Goal: Task Accomplishment & Management: Use online tool/utility

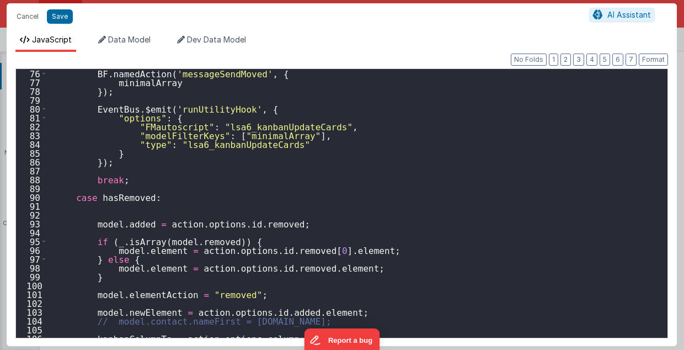
scroll to position [1763, 0]
drag, startPoint x: 56, startPoint y: 16, endPoint x: 97, endPoint y: 23, distance: 41.5
click at [56, 16] on button "Save" at bounding box center [60, 16] width 26 height 14
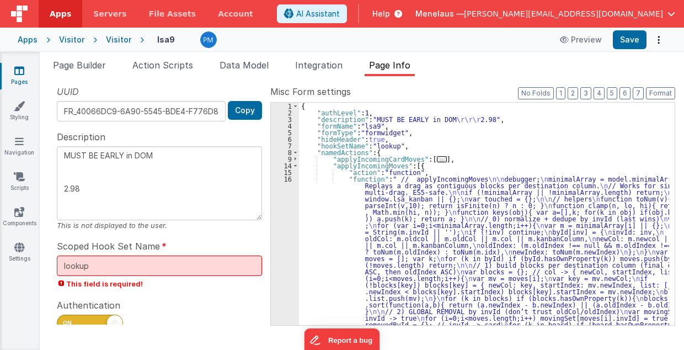
scroll to position [0, 0]
click at [457, 243] on div "{ "authLevel" : 1 , "description" : "MUST BE EARLY in DOM \r\r\r 2.98" , "formN…" at bounding box center [484, 347] width 371 height 488
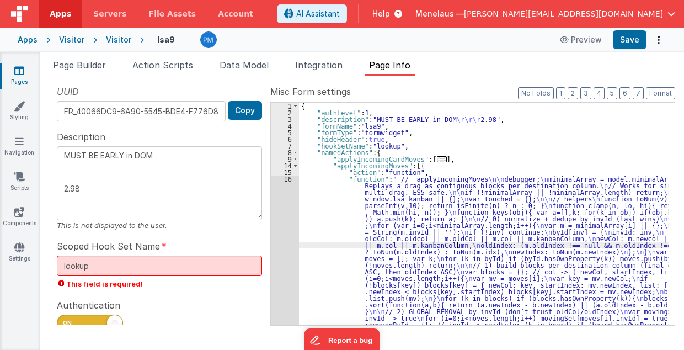
scroll to position [115, 0]
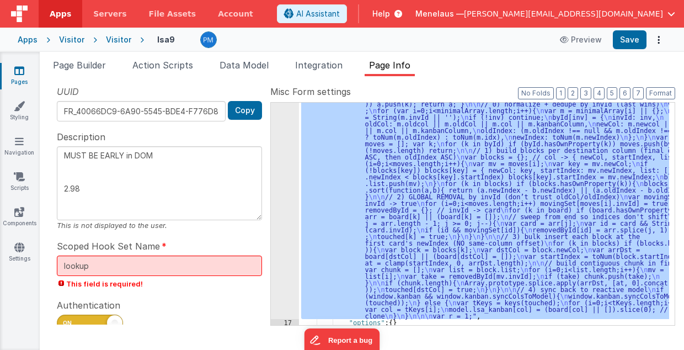
click at [291, 275] on div "16" at bounding box center [285, 190] width 28 height 258
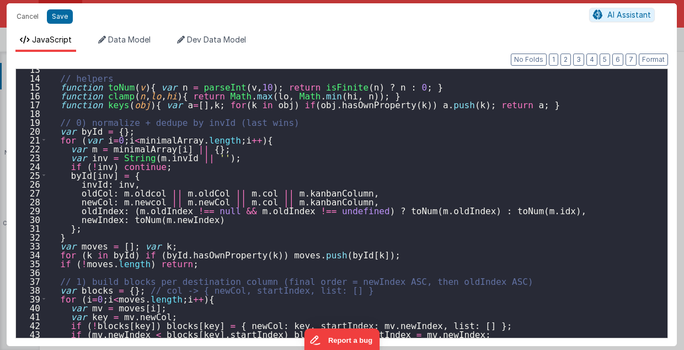
scroll to position [154, 0]
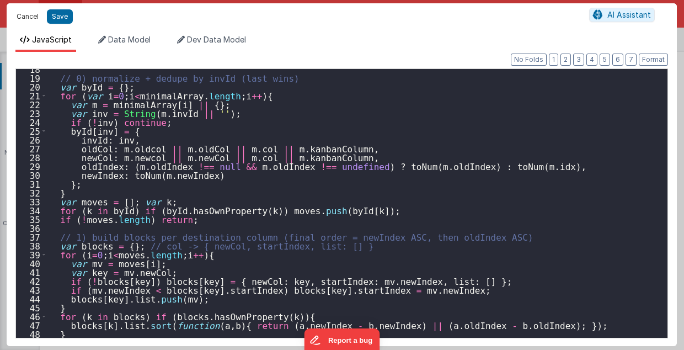
click at [21, 20] on button "Cancel" at bounding box center [27, 16] width 33 height 15
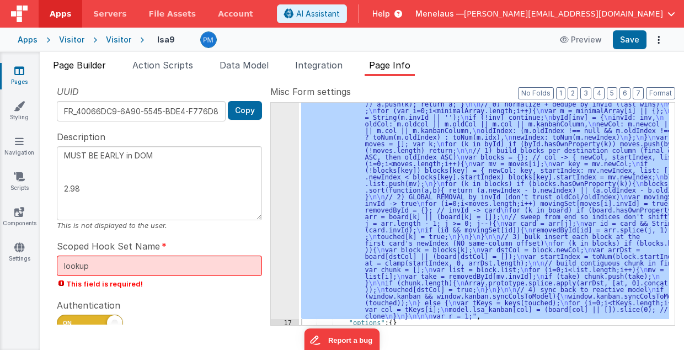
click at [93, 64] on span "Page Builder" at bounding box center [79, 65] width 53 height 11
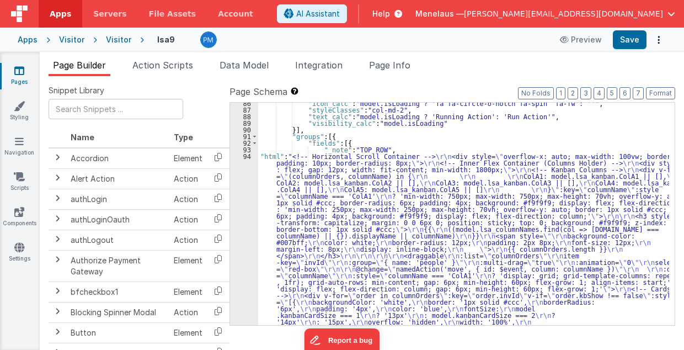
scroll to position [1669, 0]
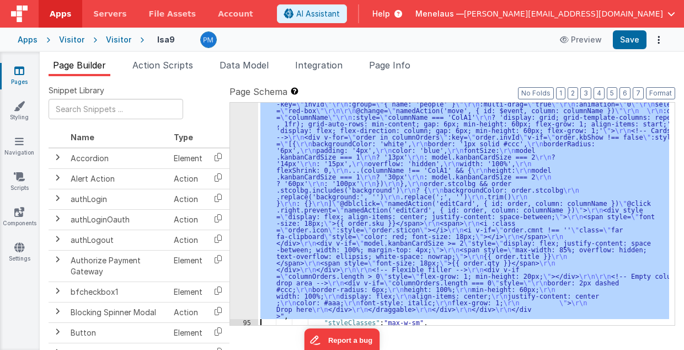
click at [236, 195] on div "94 95 96 97 98 99 100 101 102 103 104 105 106 107" at bounding box center [244, 271] width 28 height 554
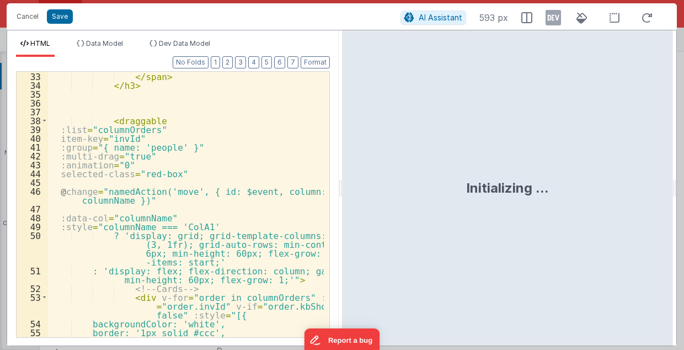
scroll to position [397, 0]
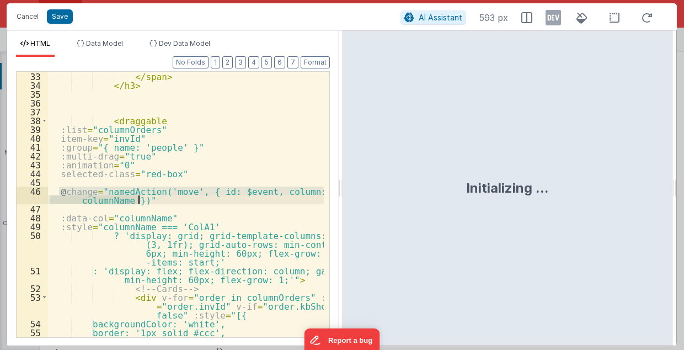
drag, startPoint x: 57, startPoint y: 189, endPoint x: 139, endPoint y: 196, distance: 82.5
click at [139, 196] on div "</ span > </ h3 > < draggable :list = "columnOrders" item-key = "invId" :group …" at bounding box center [186, 214] width 276 height 284
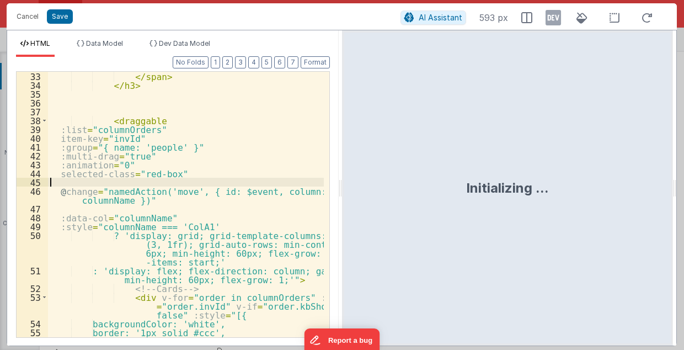
click at [135, 182] on div "</ span > </ h3 > < draggable :list = "columnOrders" item-key = "invId" :group …" at bounding box center [186, 214] width 276 height 284
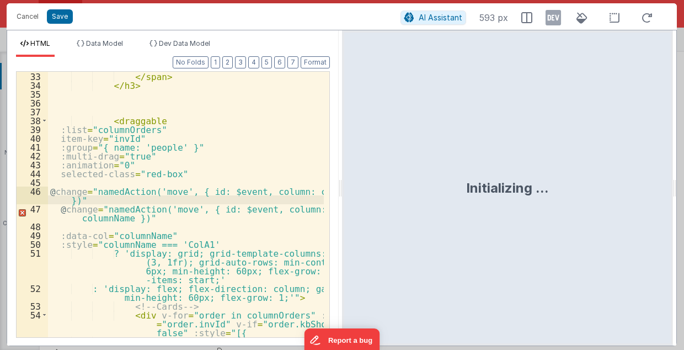
click at [66, 190] on div "</ span > </ h3 > < draggable :list = "columnOrders" item-key = "invId" :group …" at bounding box center [186, 214] width 276 height 284
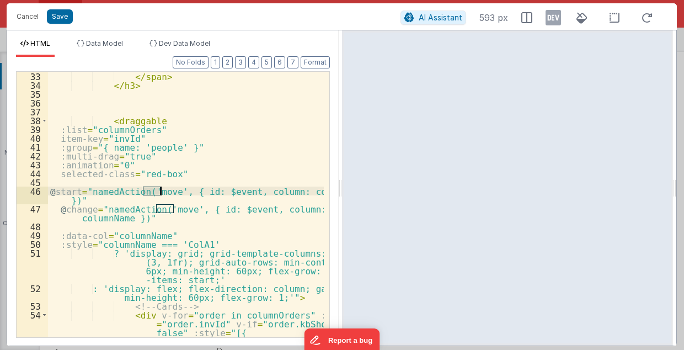
drag, startPoint x: 143, startPoint y: 190, endPoint x: 159, endPoint y: 190, distance: 16.0
click at [159, 190] on div "</ span > </ h3 > < draggable :list = "columnOrders" item-key = "invId" :group …" at bounding box center [186, 214] width 276 height 284
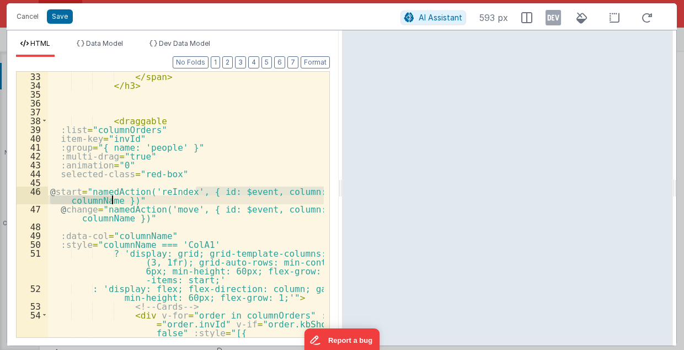
drag, startPoint x: 197, startPoint y: 188, endPoint x: 114, endPoint y: 199, distance: 84.0
click at [114, 199] on div "</ span > </ h3 > < draggable :list = "columnOrders" item-key = "invId" :group …" at bounding box center [186, 214] width 276 height 284
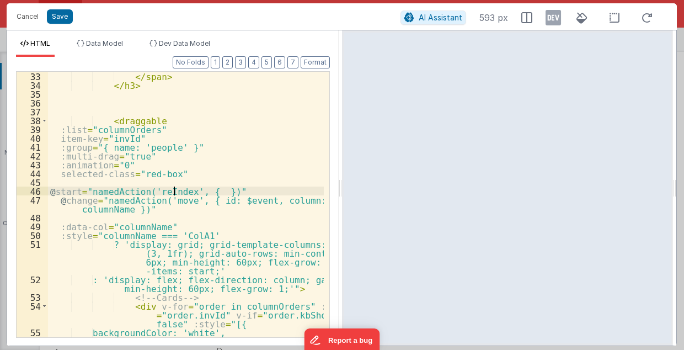
click at [174, 190] on div "</ span > </ h3 > < draggable :list = "columnOrders" item-key = "invId" :group …" at bounding box center [186, 214] width 276 height 284
click at [62, 17] on button "Save" at bounding box center [60, 16] width 26 height 14
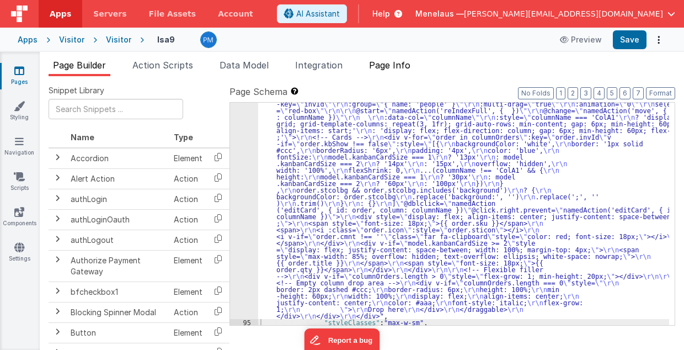
click at [398, 65] on span "Page Info" at bounding box center [389, 65] width 41 height 11
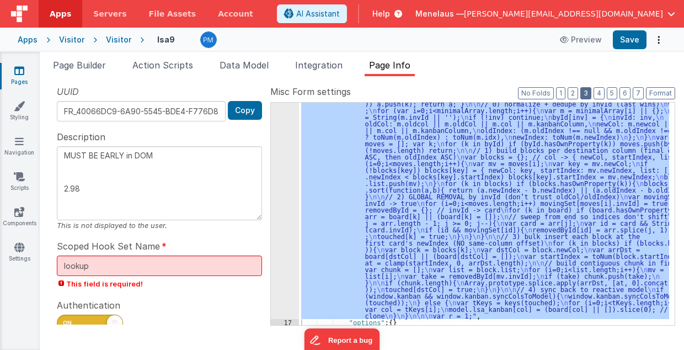
drag, startPoint x: 590, startPoint y: 91, endPoint x: 512, endPoint y: 174, distance: 114.4
click at [590, 92] on button "3" at bounding box center [585, 93] width 11 height 12
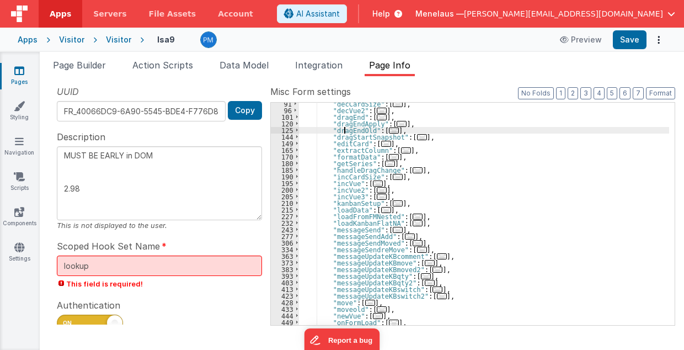
click at [343, 130] on div ""decCardSize" : [ ... ] , "decVue2" : [ ... ] , "dragEnd" : [ ... ] , "dragEndA…" at bounding box center [484, 218] width 371 height 236
type textarea "MUST BE EARLY in DOM 2.98"
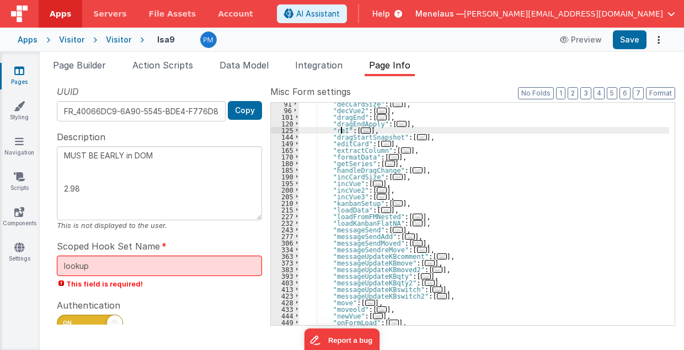
type textarea "MUST BE EARLY in DOM 2.98"
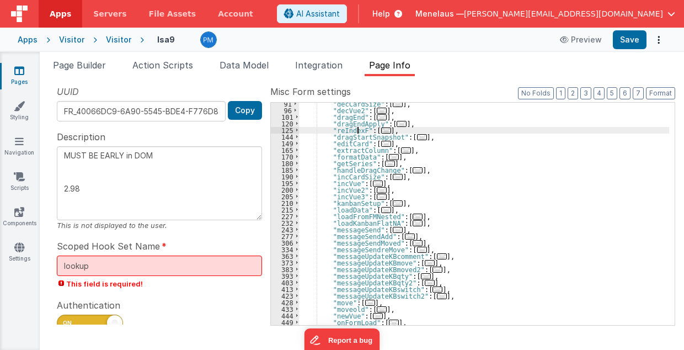
type textarea "MUST BE EARLY in DOM 2.98"
click at [275, 131] on div "125" at bounding box center [285, 130] width 28 height 7
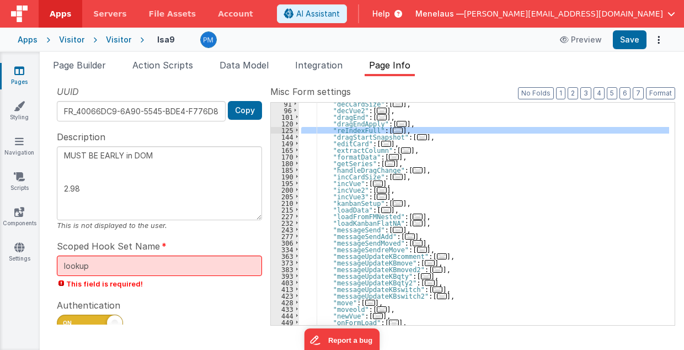
click at [278, 132] on div "125" at bounding box center [285, 130] width 28 height 7
click at [386, 130] on div ""decCardSize" : [ ... ] , "decVue2" : [ ... ] , "dragEnd" : [ ... ] , "dragEndA…" at bounding box center [484, 214] width 370 height 222
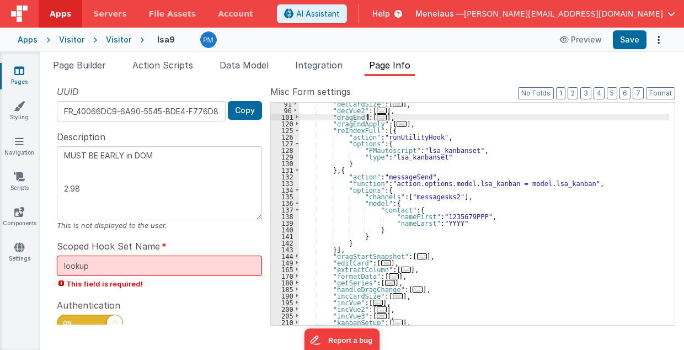
click at [377, 116] on span "..." at bounding box center [382, 117] width 10 height 6
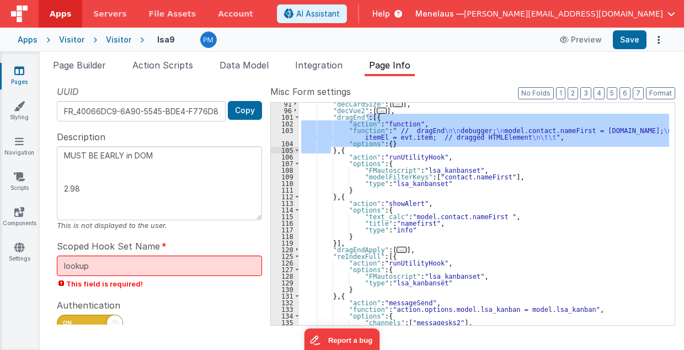
drag, startPoint x: 367, startPoint y: 116, endPoint x: 331, endPoint y: 151, distance: 50.0
click at [331, 151] on div ""decCardSize" : [ ... ] , "decVue2" : [ ... ] , "dragEnd" : [{ "action" : "func…" at bounding box center [484, 218] width 371 height 236
click at [294, 116] on span at bounding box center [297, 117] width 6 height 7
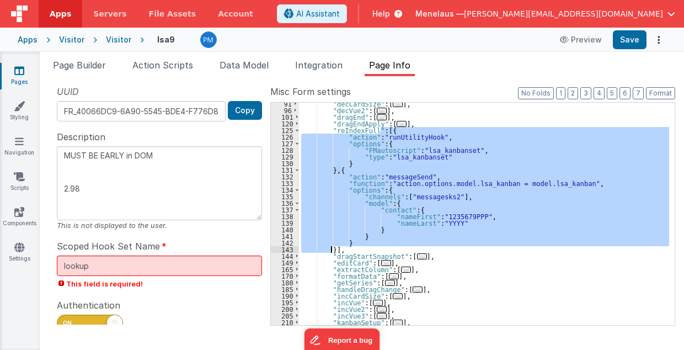
drag, startPoint x: 381, startPoint y: 129, endPoint x: 331, endPoint y: 249, distance: 130.1
click at [331, 249] on div ""decCardSize" : [ ... ] , "decVue2" : [ ... ] , "dragEnd" : [ ... ] , "dragEndA…" at bounding box center [484, 218] width 371 height 236
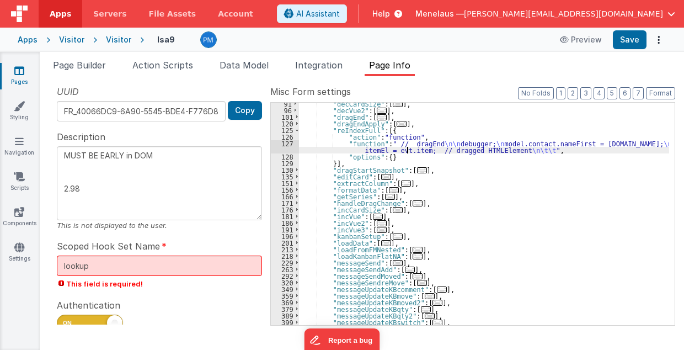
click at [407, 147] on div ""decCardSize" : [ ... ] , "decVue2" : [ ... ] , "dragEnd" : [ ... ] , "dragEndA…" at bounding box center [484, 218] width 371 height 236
click at [280, 145] on div "127" at bounding box center [285, 146] width 28 height 13
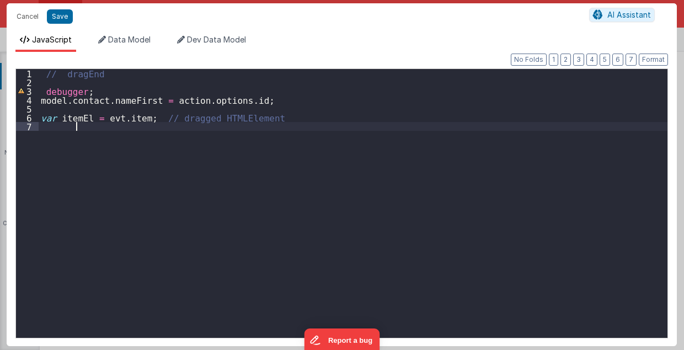
drag, startPoint x: 45, startPoint y: 104, endPoint x: 259, endPoint y: 119, distance: 214.1
click at [259, 119] on div "1 2 3 4 5 6 7 // dragEnd debugger ; model . contact . nameFirst = action . opti…" at bounding box center [341, 203] width 653 height 270
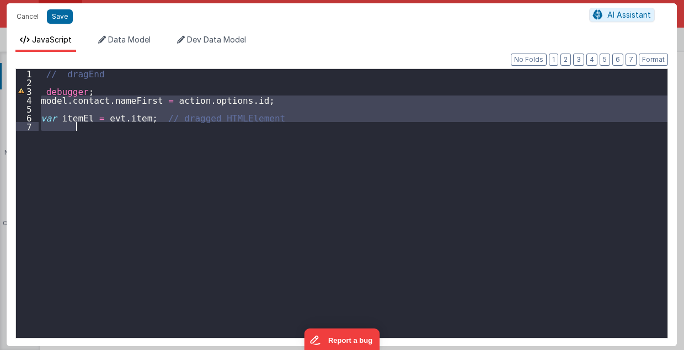
drag, startPoint x: 39, startPoint y: 98, endPoint x: 258, endPoint y: 123, distance: 220.5
click at [258, 123] on div "// dragEnd debugger ; model . contact . nameFirst = action . options . id ; var…" at bounding box center [354, 212] width 630 height 287
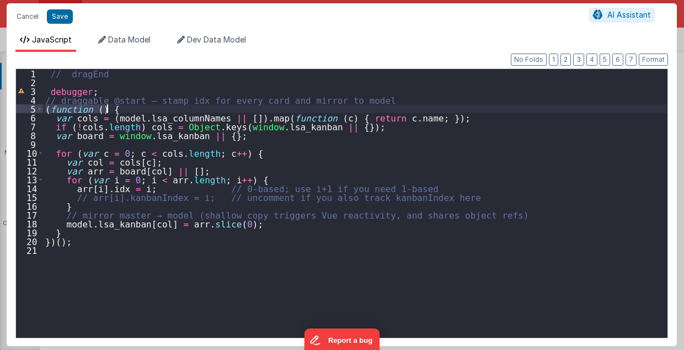
drag, startPoint x: 44, startPoint y: 107, endPoint x: 108, endPoint y: 107, distance: 63.5
click at [108, 107] on div "// dragEnd debugger ; // draggable @start — stamp idx for every card and mirror…" at bounding box center [355, 212] width 625 height 287
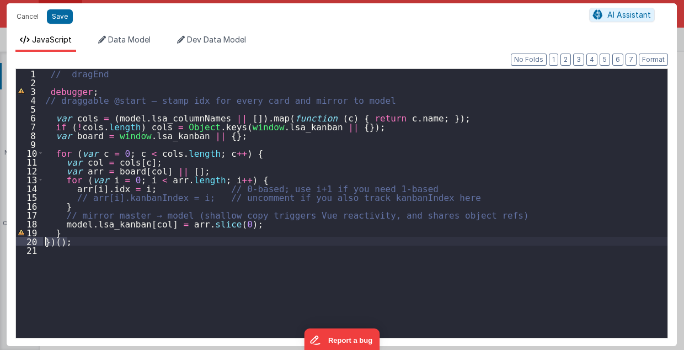
drag, startPoint x: 70, startPoint y: 239, endPoint x: 41, endPoint y: 242, distance: 29.4
click at [41, 242] on div "1 2 3 4 5 6 7 8 9 10 11 12 13 14 15 16 17 18 19 20 21 // dragEnd debugger ; // …" at bounding box center [341, 203] width 653 height 270
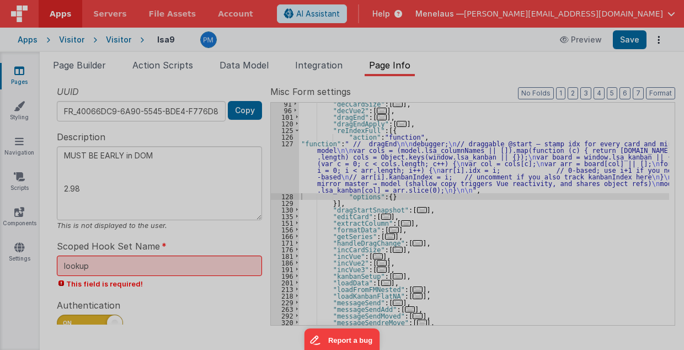
type textarea "MUST BE EARLY in DOM 2.98"
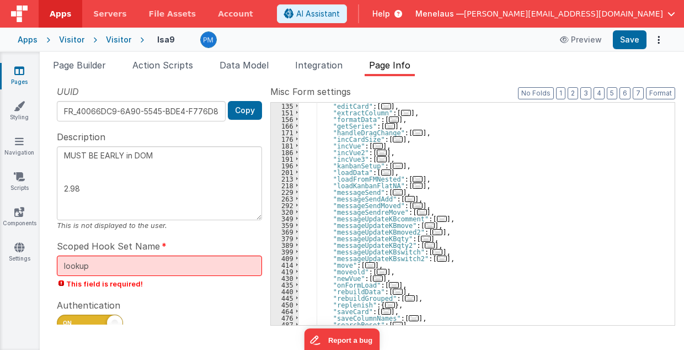
scroll to position [269, 0]
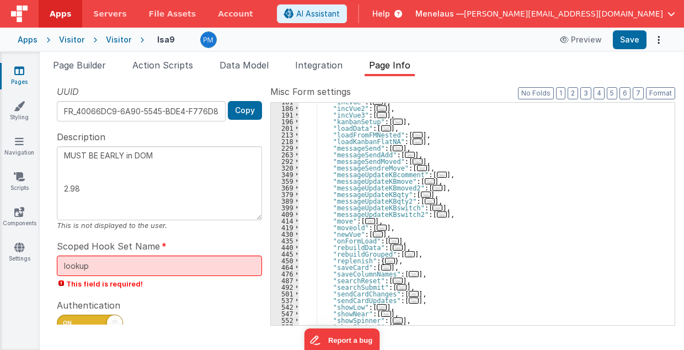
click at [365, 219] on span "..." at bounding box center [370, 221] width 10 height 6
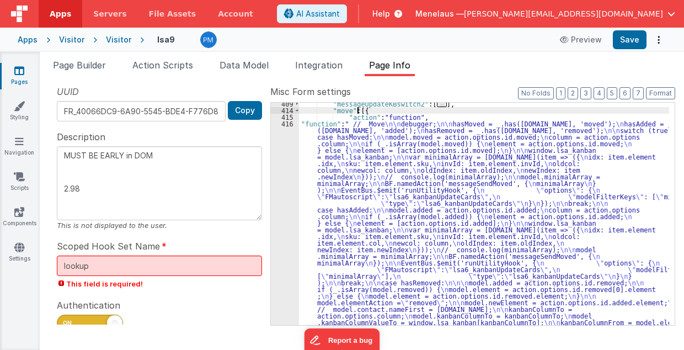
scroll to position [380, 0]
click at [392, 228] on div ""messageUpdateKBswitch2" : [ ... ] , "move" : [{ "action" : "function" , "funct…" at bounding box center [484, 350] width 371 height 501
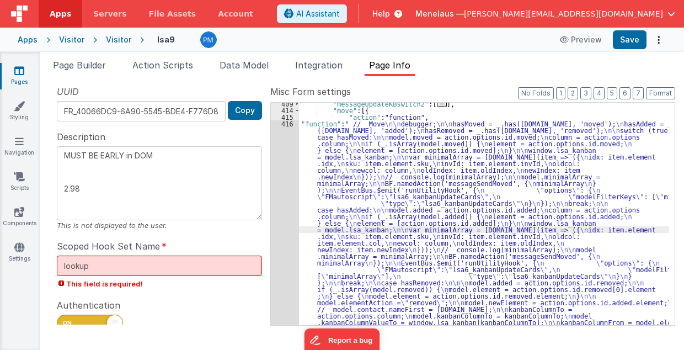
click at [287, 221] on div "409 414 415 416 417" at bounding box center [285, 350] width 28 height 501
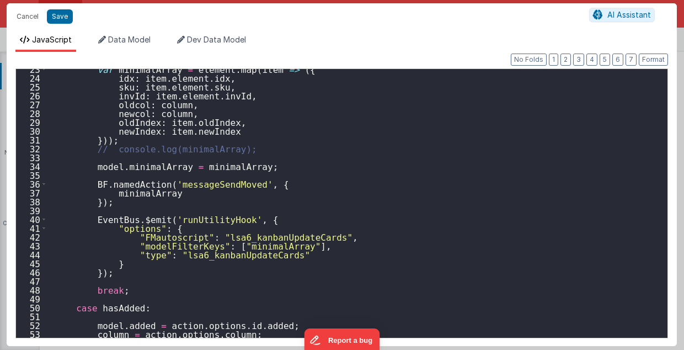
scroll to position [199, 0]
click at [215, 236] on div "var minimalArray = element . map ( item => ({ idx : item . element . idx , sku …" at bounding box center [354, 208] width 615 height 287
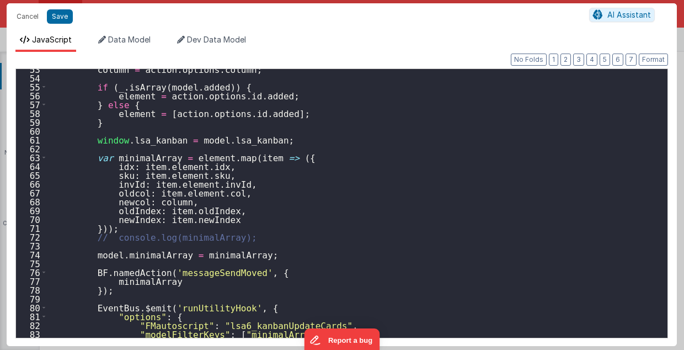
scroll to position [508, 0]
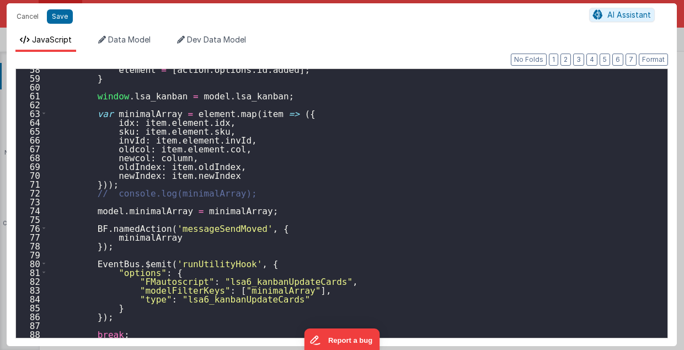
click at [218, 280] on div "element = [ action . options . id . added ] ; } window . lsa_kanban = model . l…" at bounding box center [354, 208] width 615 height 287
type textarea "MUST BE EARLY in DOM 2.98"
